Goal: Transaction & Acquisition: Subscribe to service/newsletter

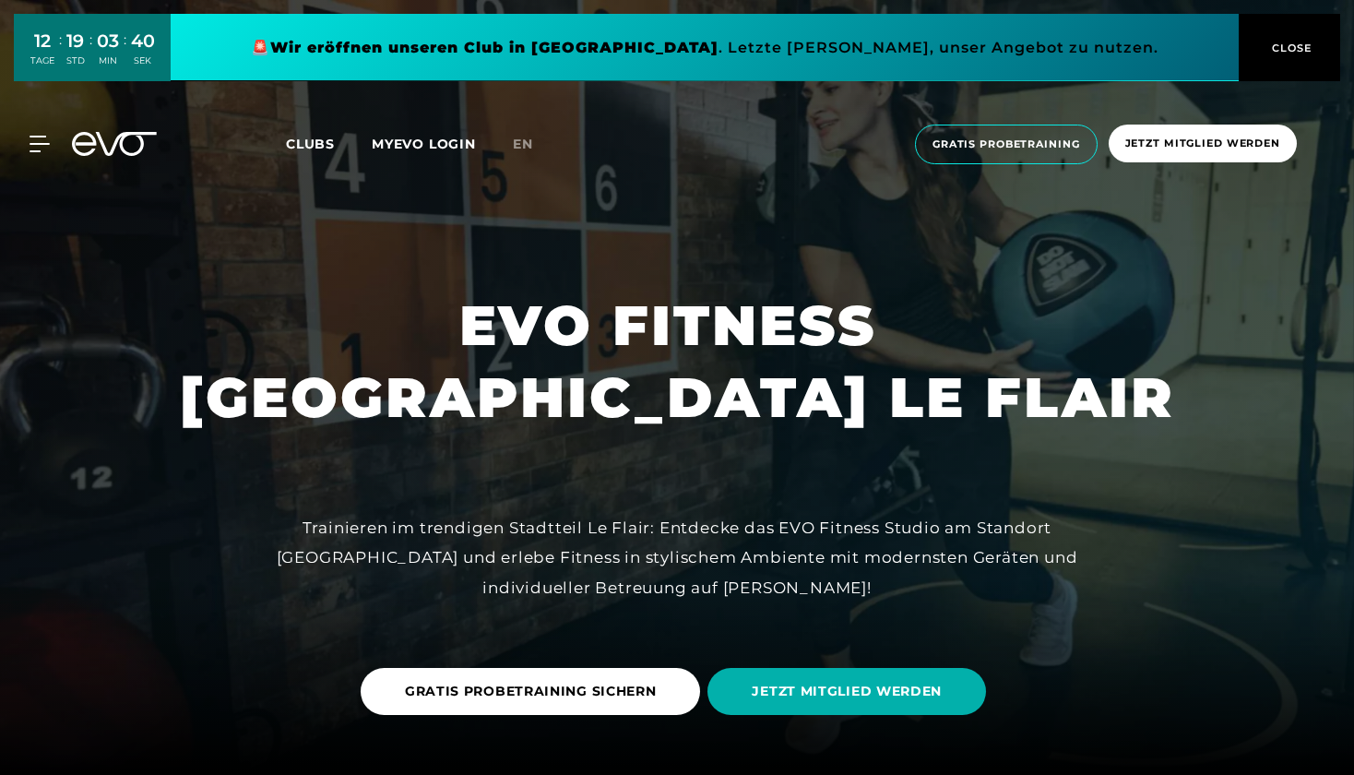
click at [1301, 50] on span "CLOSE" at bounding box center [1289, 48] width 45 height 17
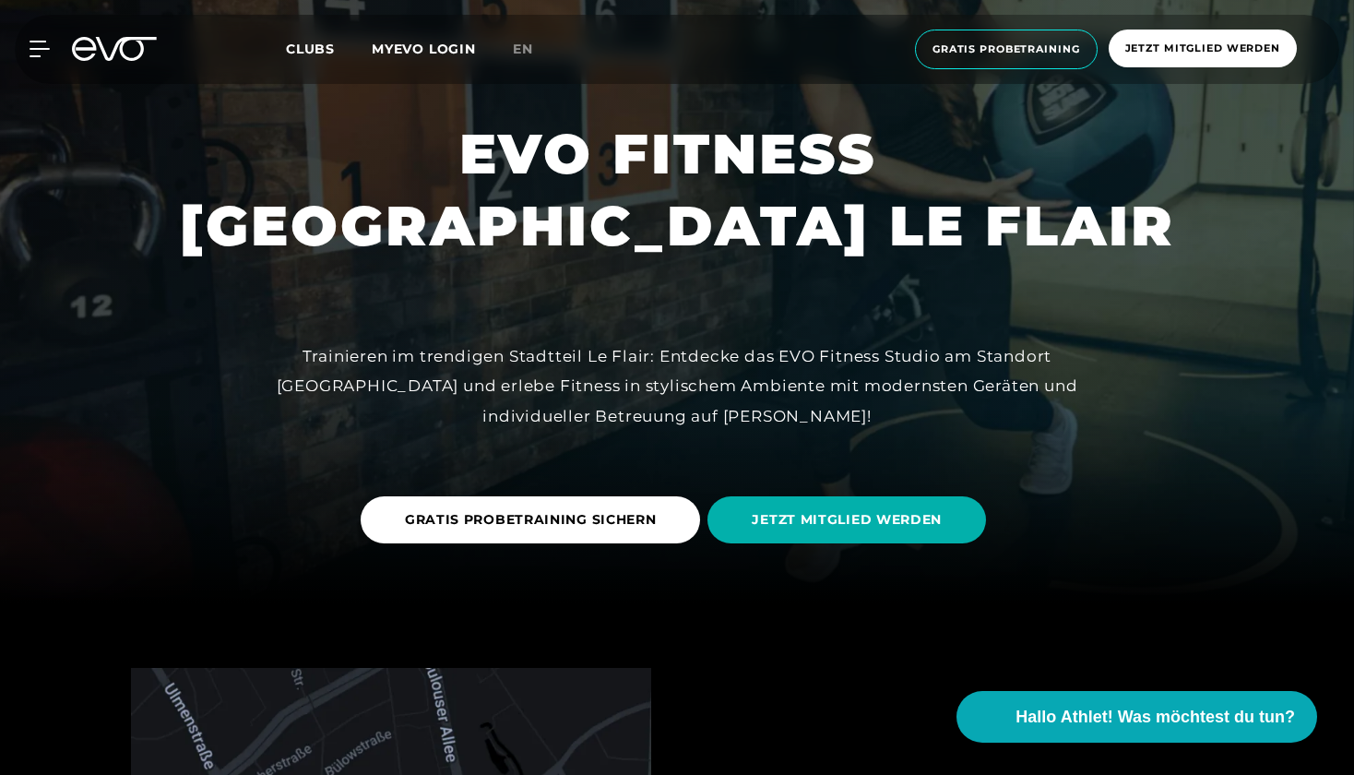
scroll to position [173, 0]
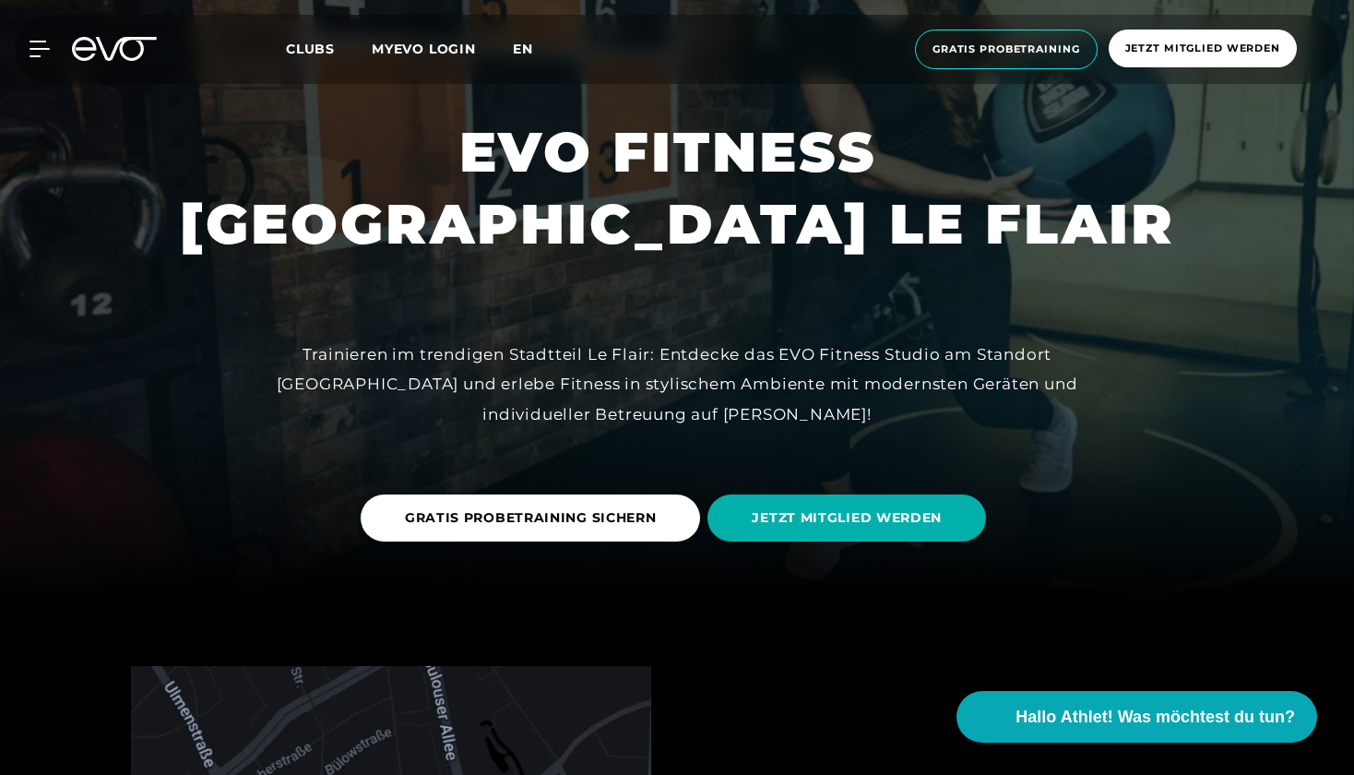
click at [519, 47] on span "en" at bounding box center [523, 49] width 20 height 17
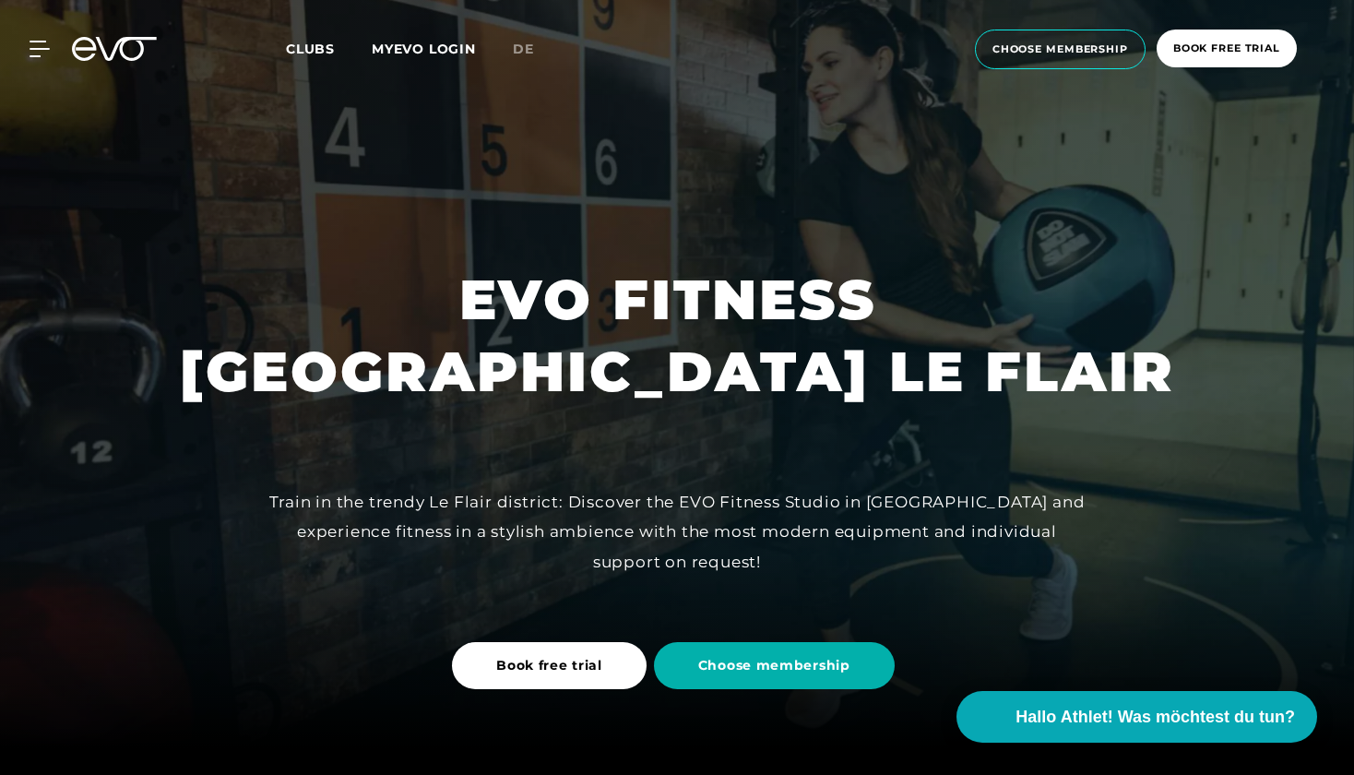
scroll to position [34, 0]
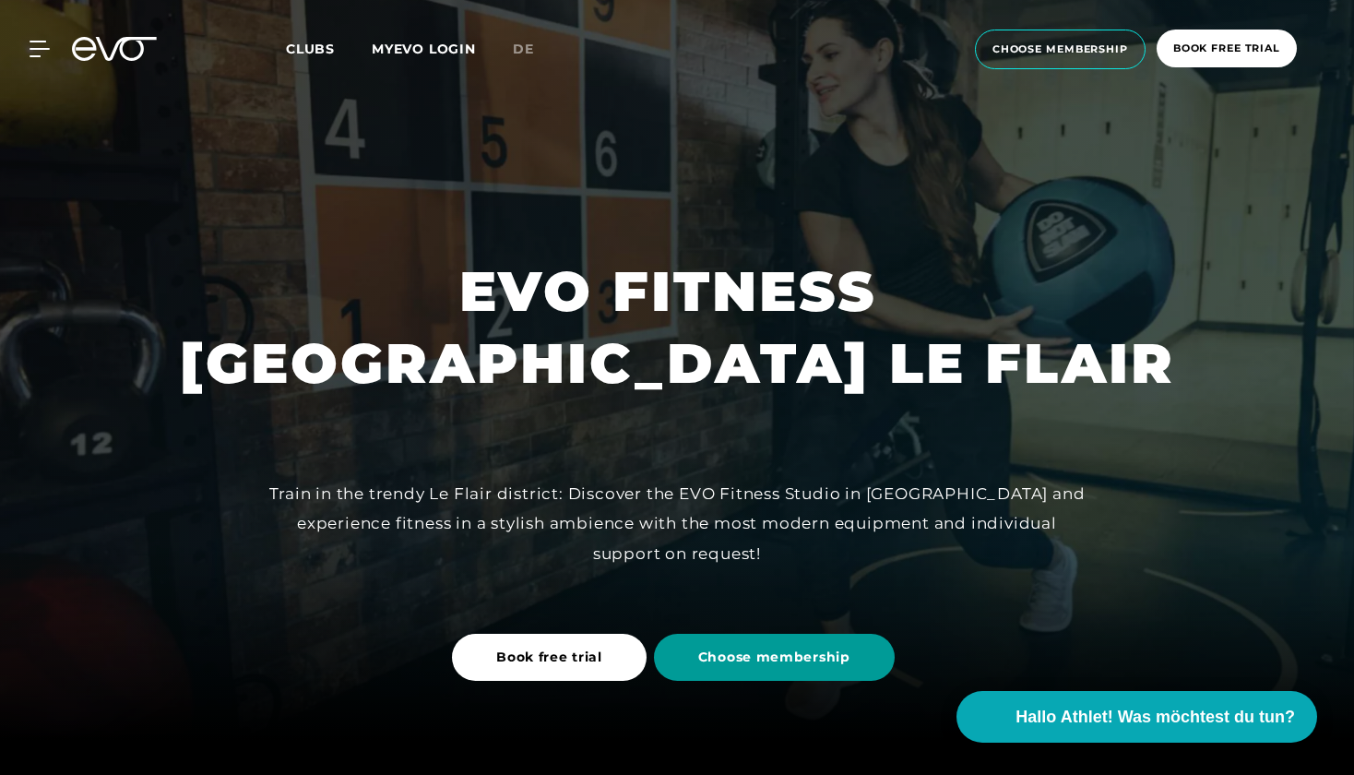
click at [705, 664] on span "Choose membership" at bounding box center [774, 657] width 152 height 19
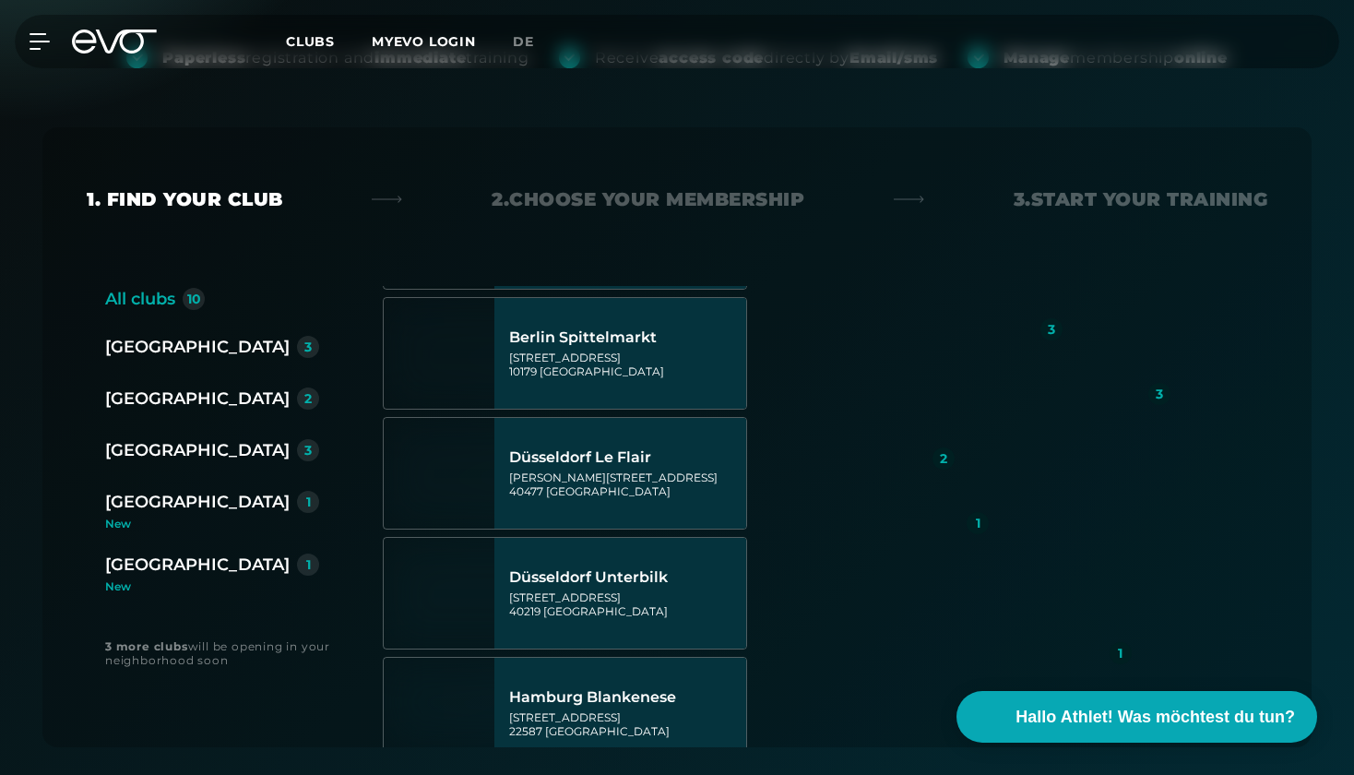
scroll to position [289, 0]
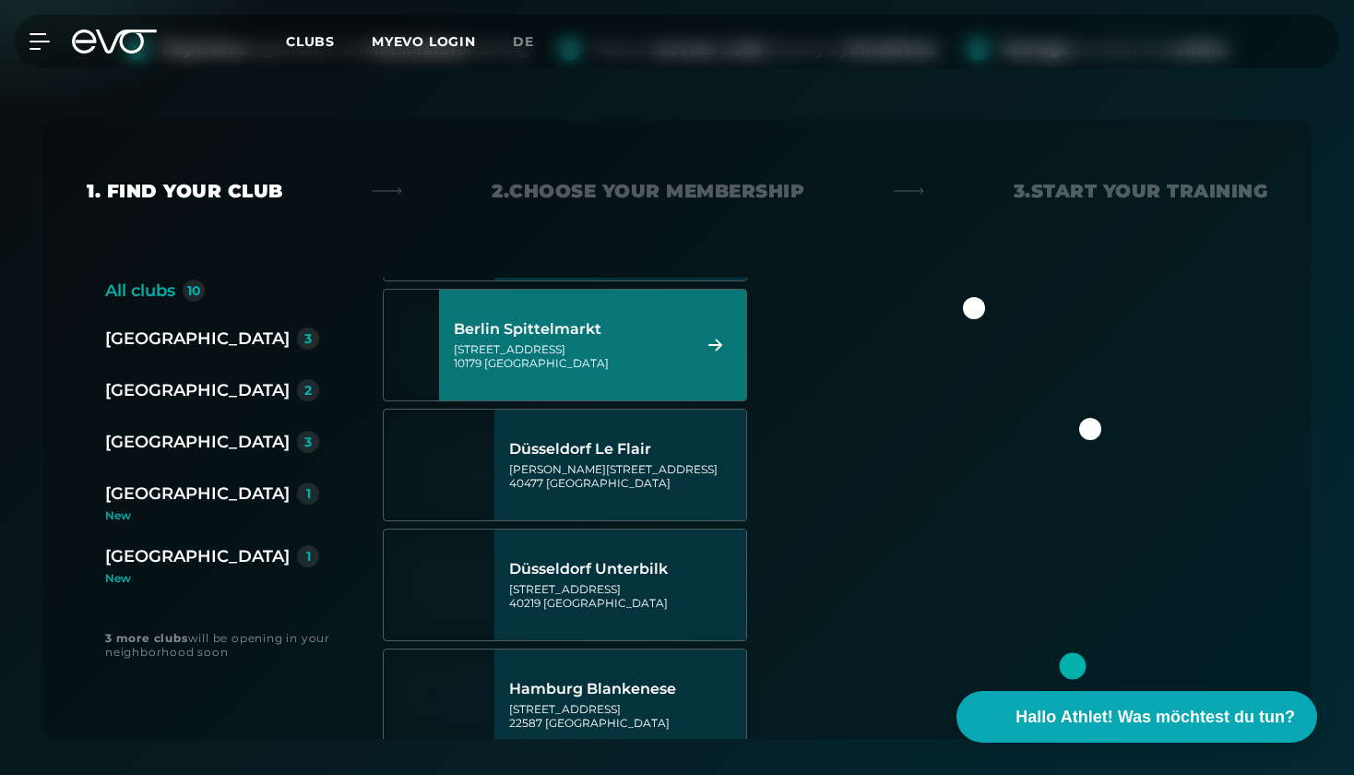
click at [164, 398] on div "[GEOGRAPHIC_DATA]" at bounding box center [197, 390] width 184 height 26
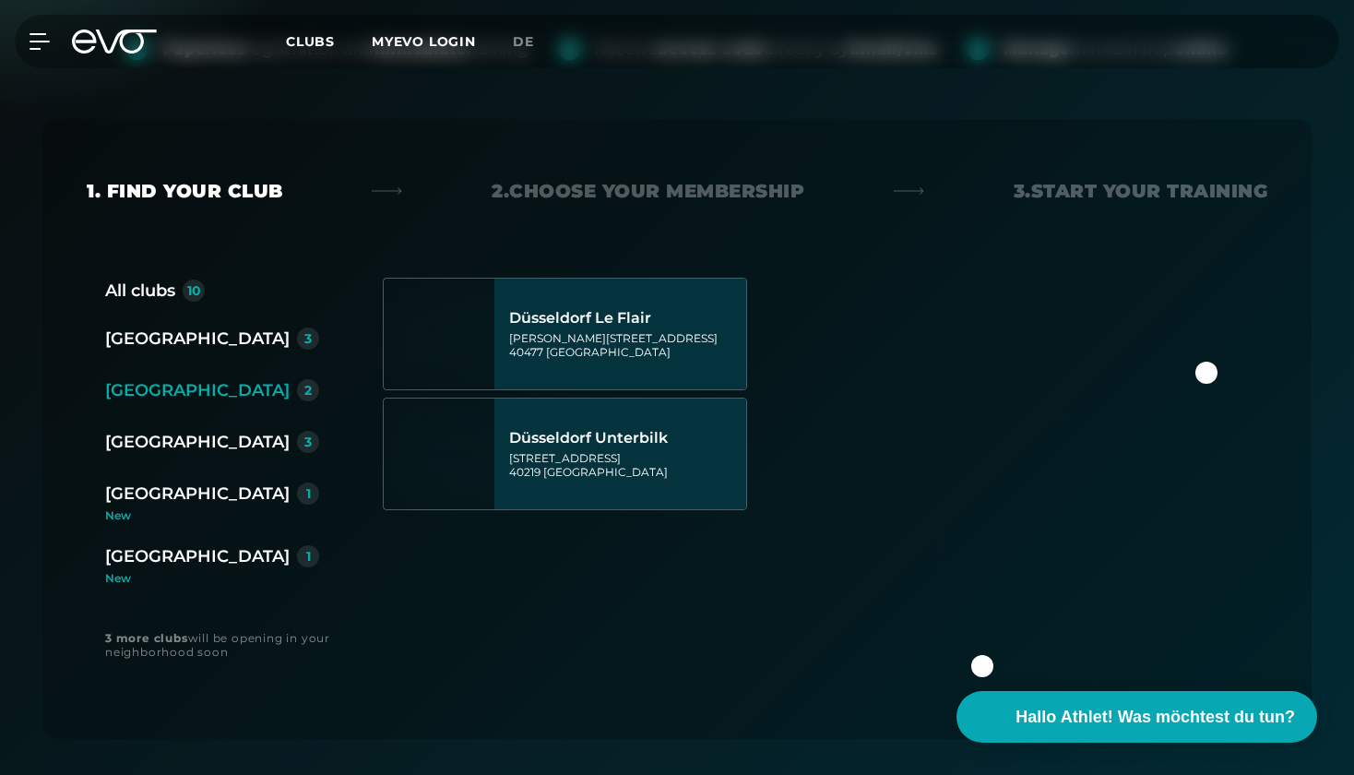
scroll to position [0, 0]
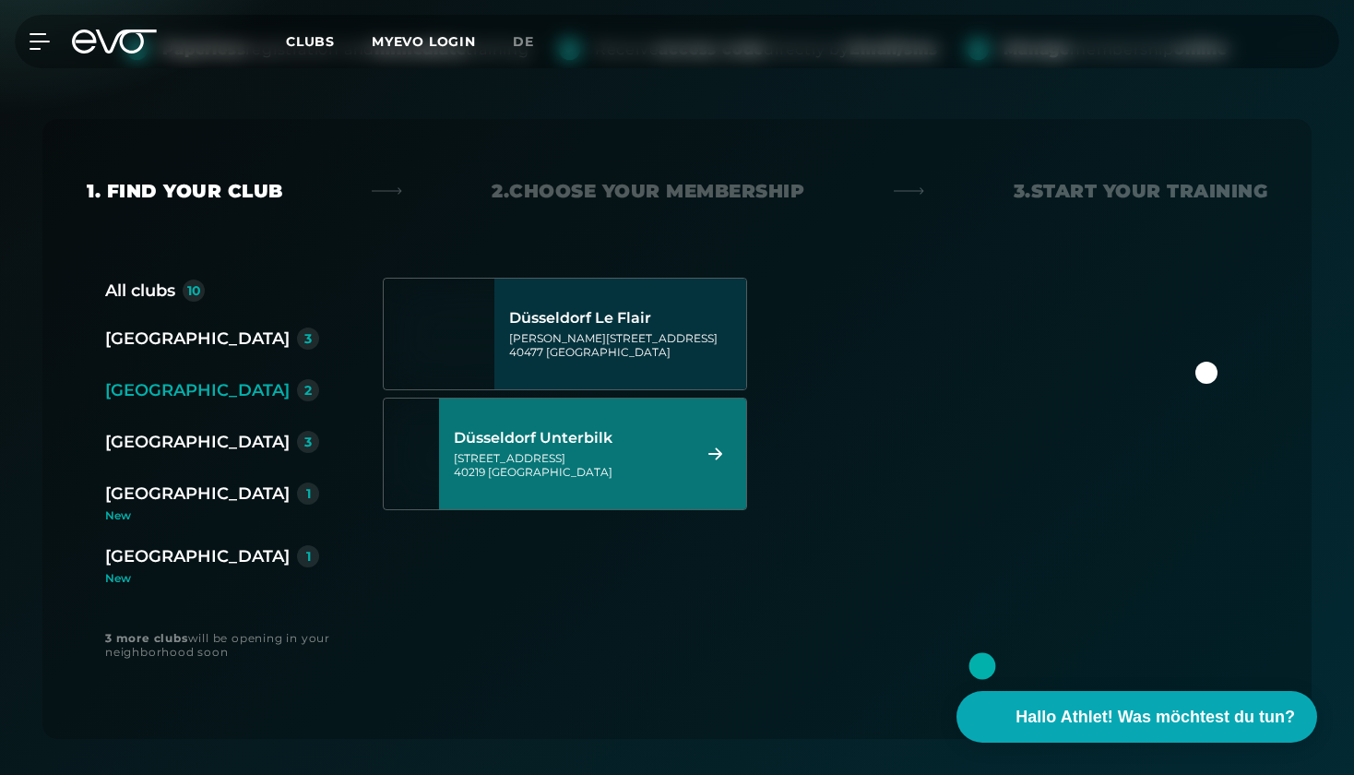
click at [1209, 377] on div at bounding box center [1206, 373] width 22 height 22
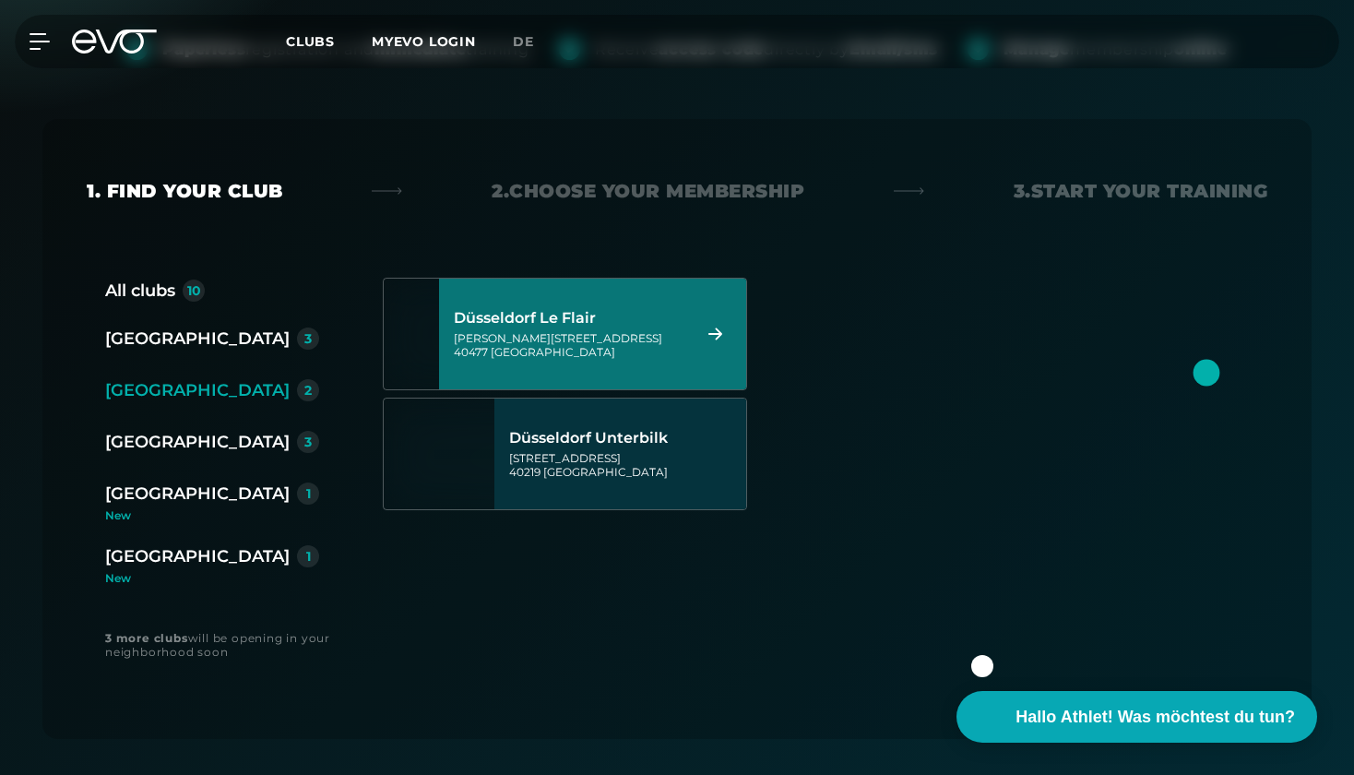
click at [1209, 377] on div at bounding box center [1207, 373] width 27 height 27
click at [612, 323] on div "Düsseldorf Le Flair" at bounding box center [570, 318] width 232 height 18
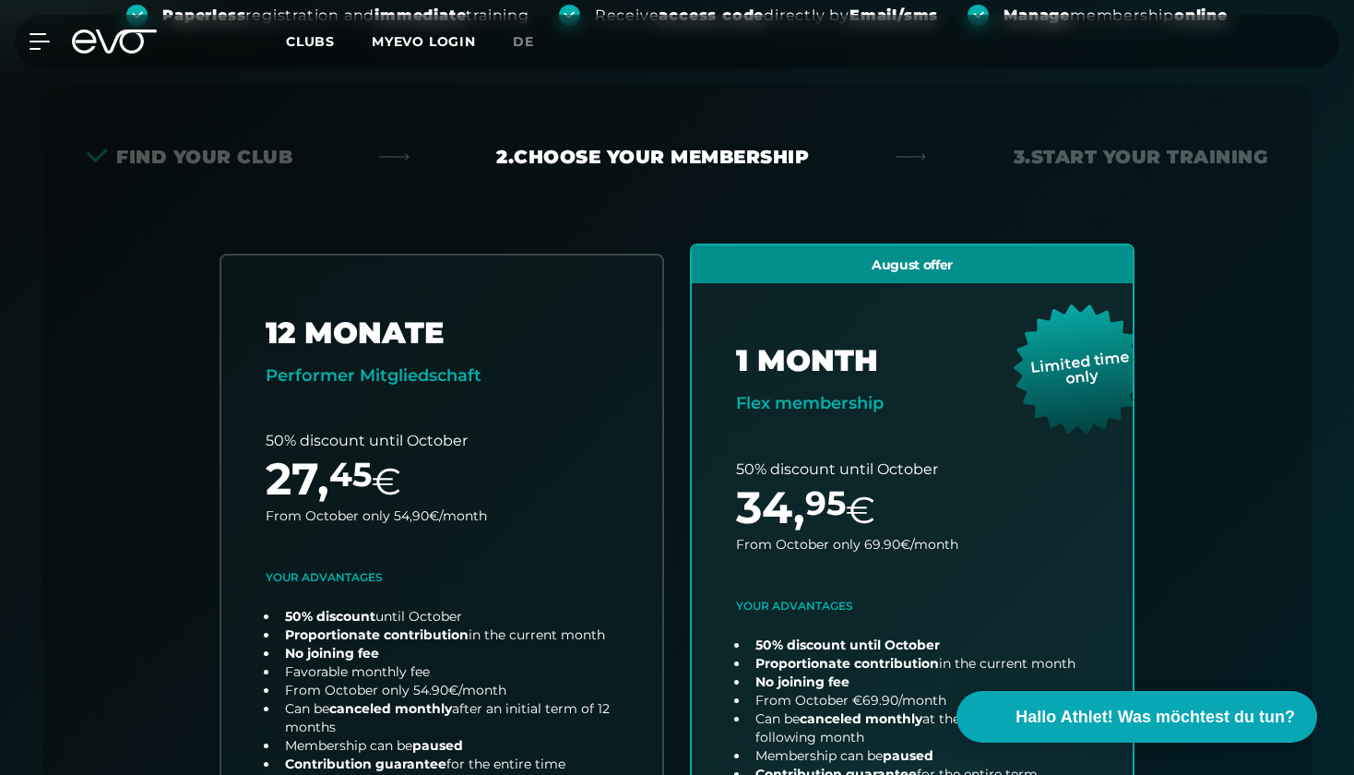
scroll to position [322, 0]
click at [1054, 153] on div "3. Start your Training" at bounding box center [1141, 158] width 255 height 26
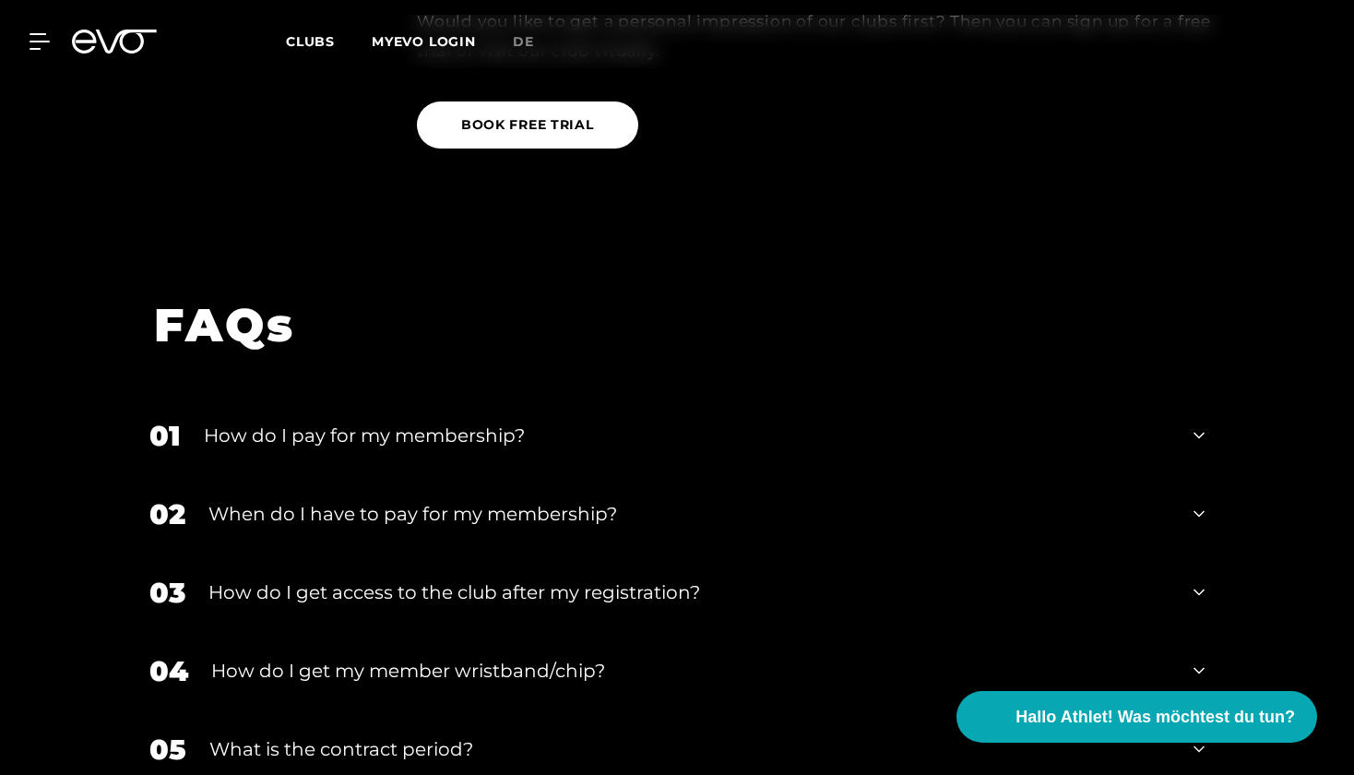
scroll to position [2872, 0]
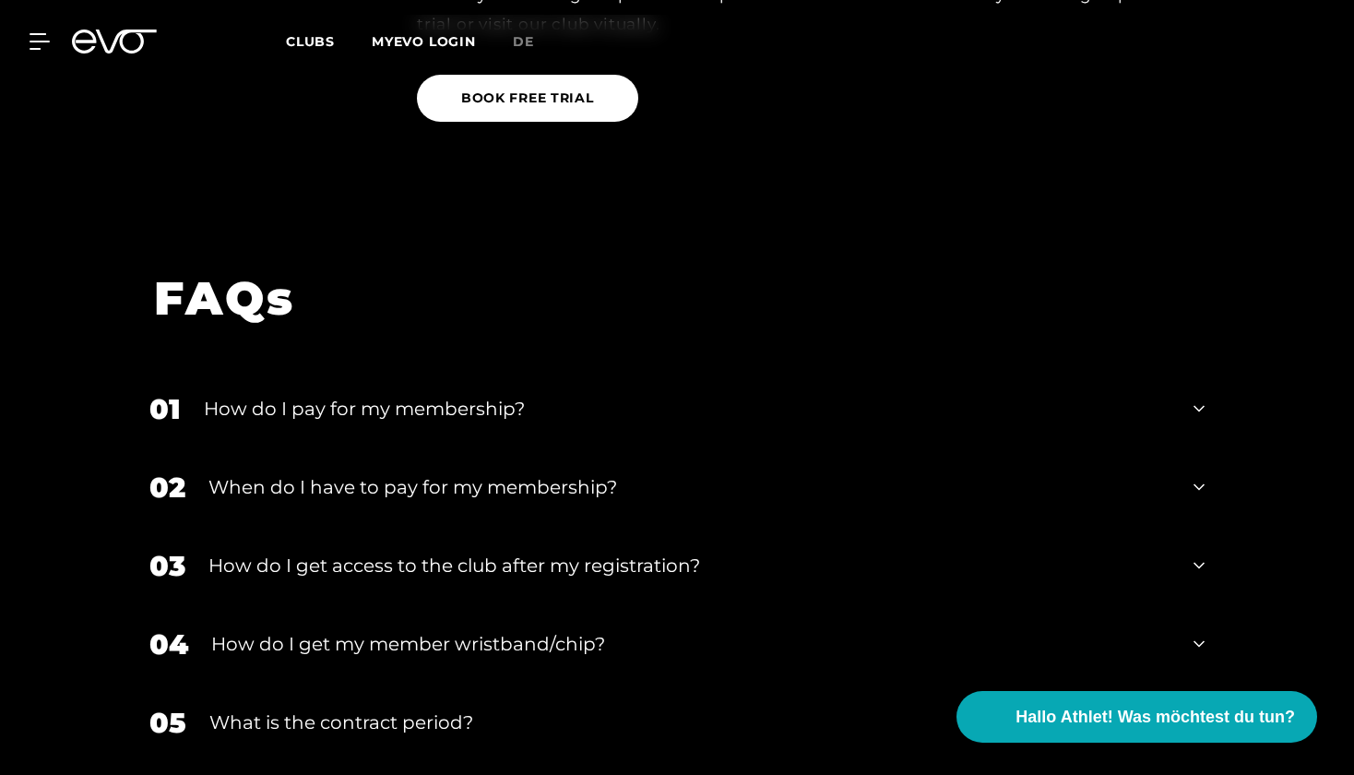
click at [675, 473] on div "When do I have to pay for my membership?" at bounding box center [689, 487] width 962 height 28
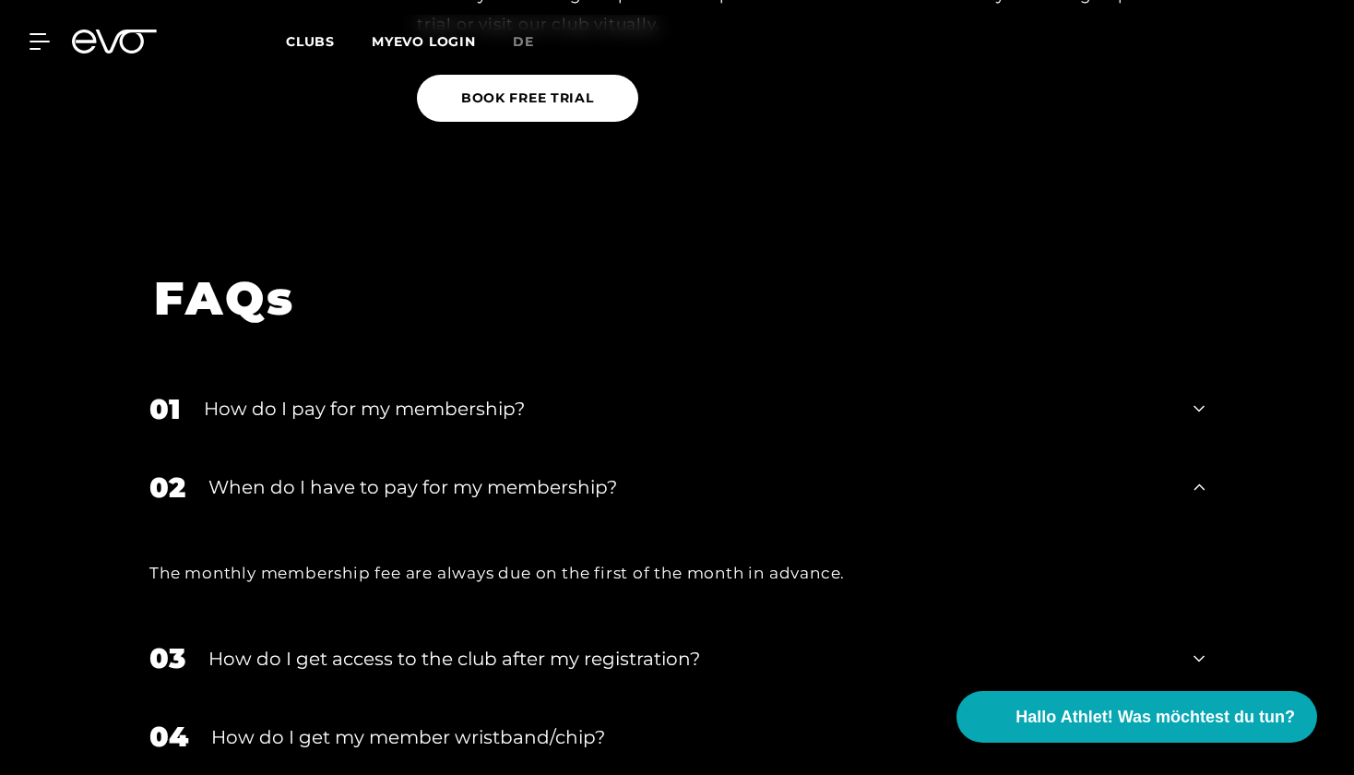
click at [675, 473] on div "When do I have to pay for my membership?" at bounding box center [689, 487] width 962 height 28
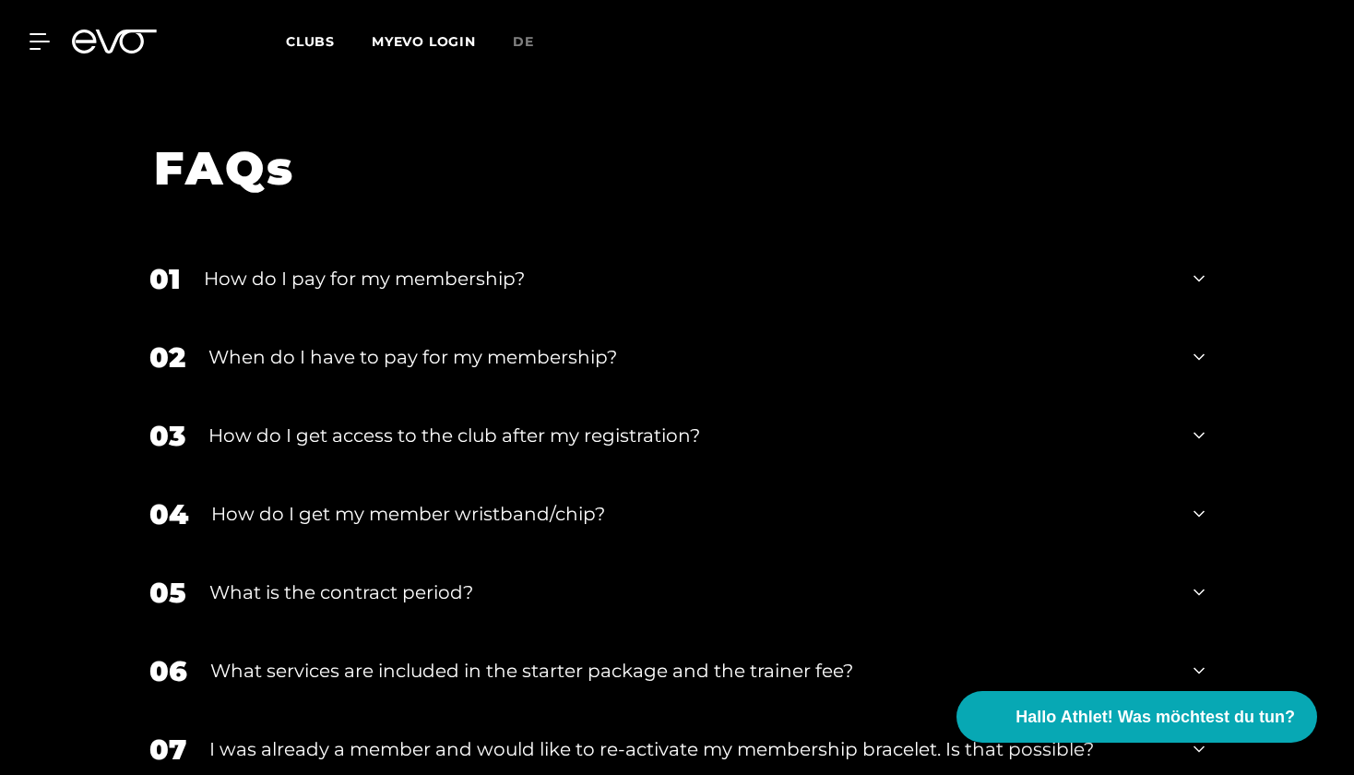
scroll to position [3007, 0]
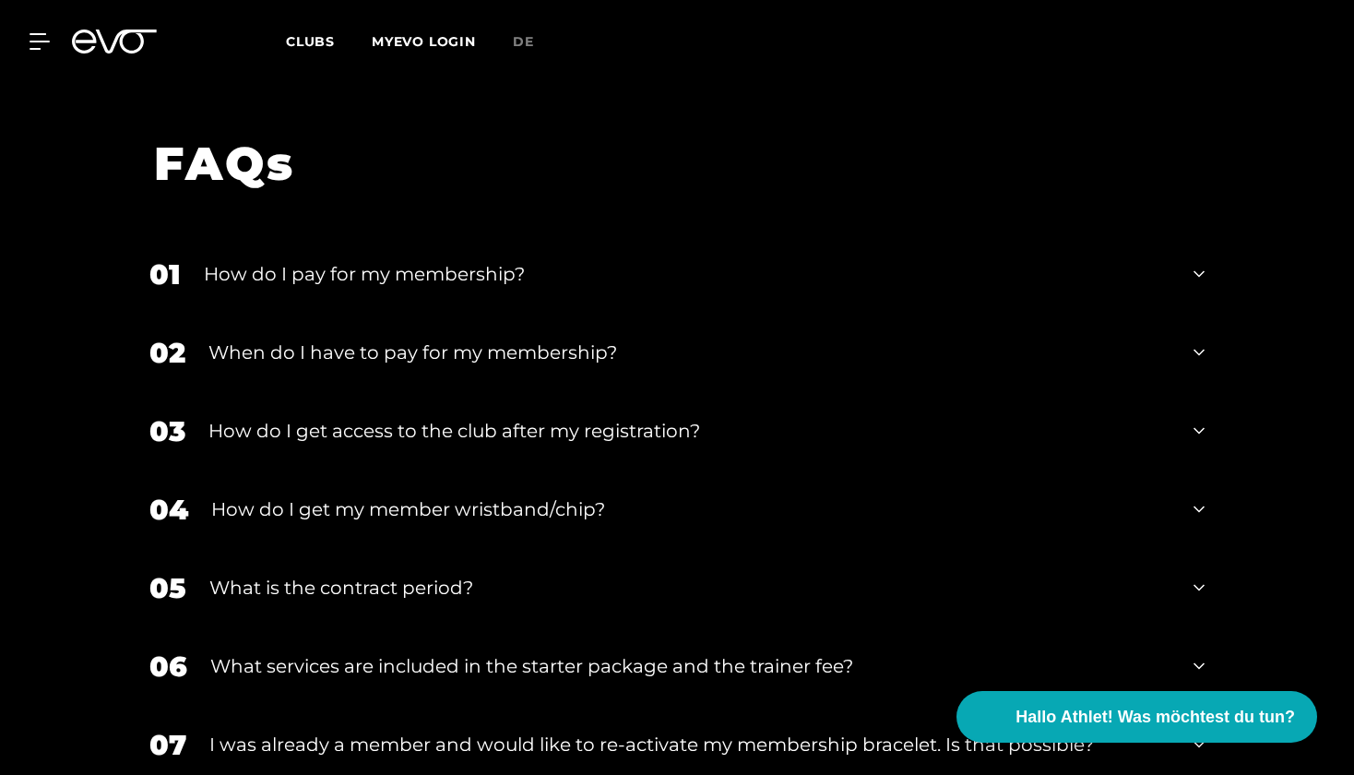
click at [654, 495] on div "How do I get my member wristband/chip?" at bounding box center [690, 509] width 959 height 28
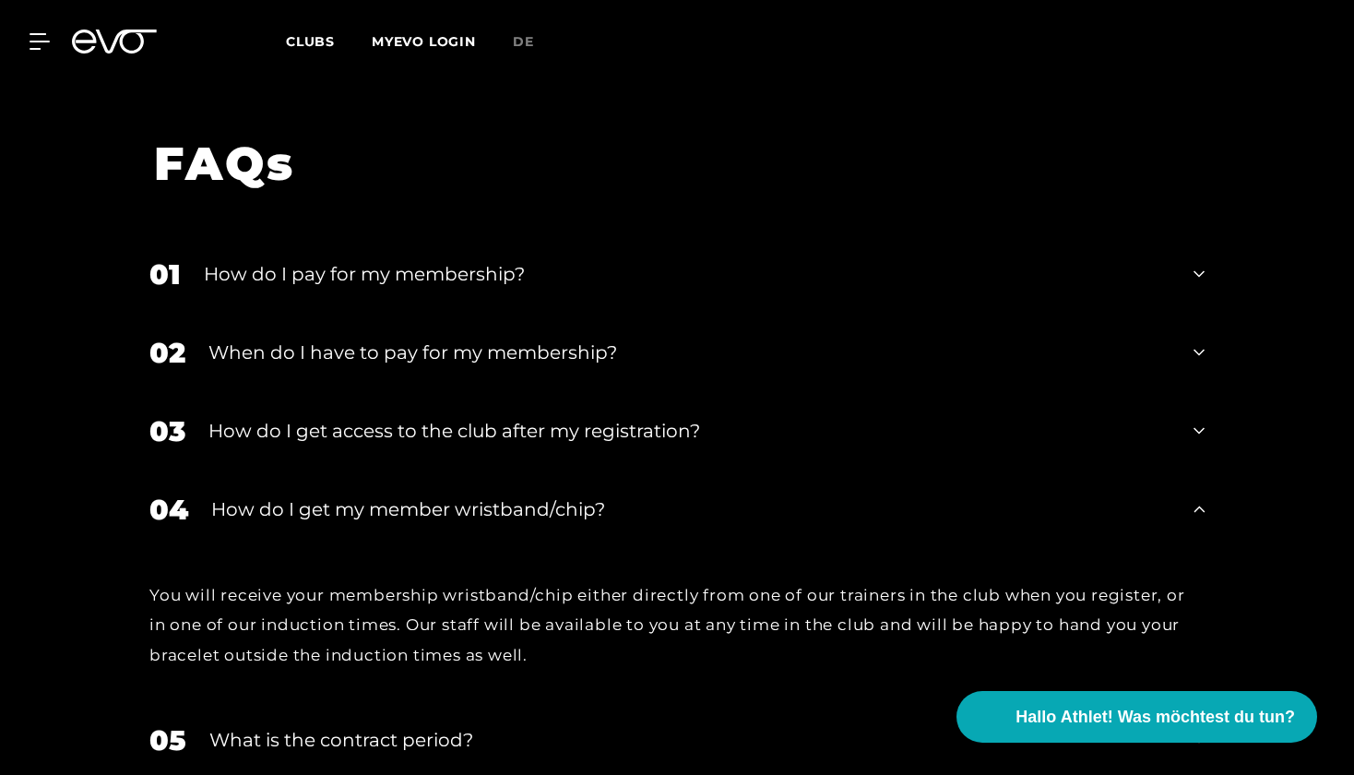
click at [654, 495] on div "How do I get my member wristband/chip?" at bounding box center [690, 509] width 959 height 28
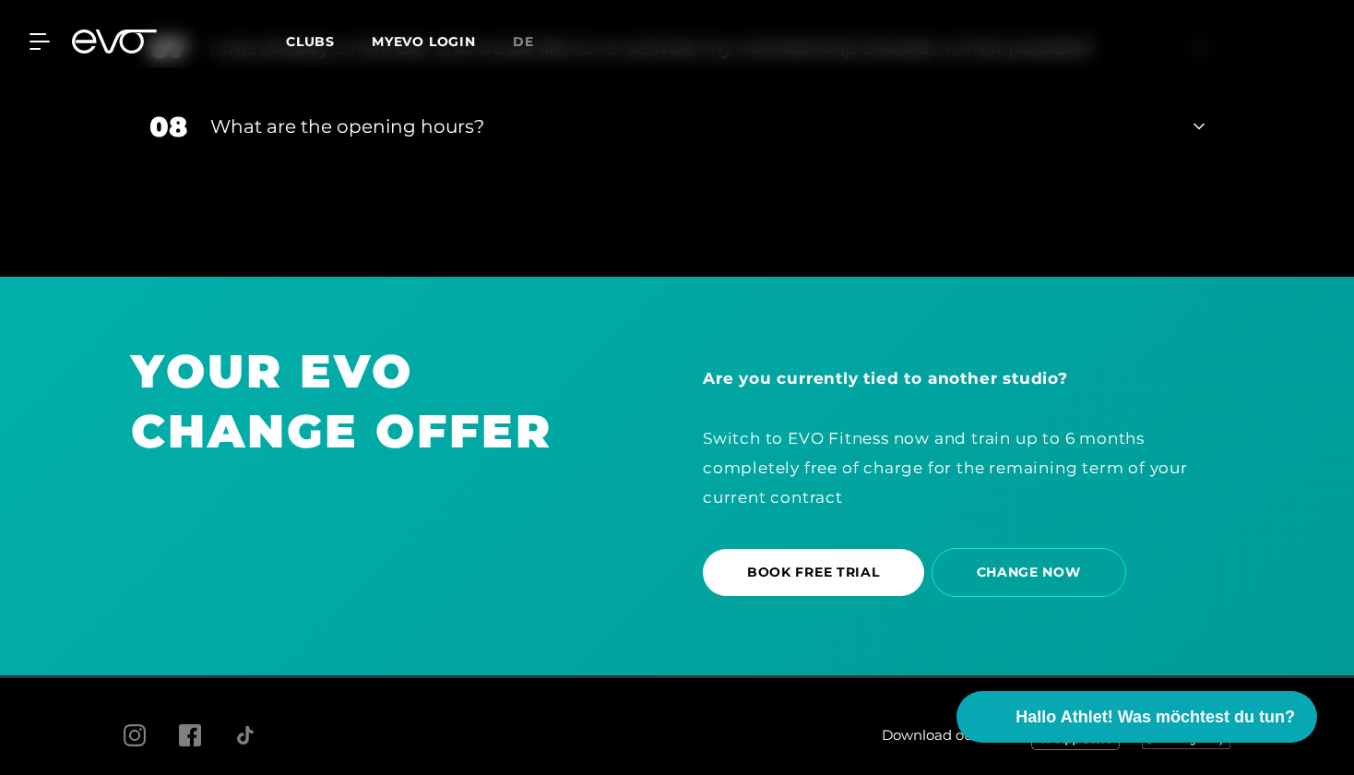
scroll to position [3708, 0]
